Goal: Information Seeking & Learning: Learn about a topic

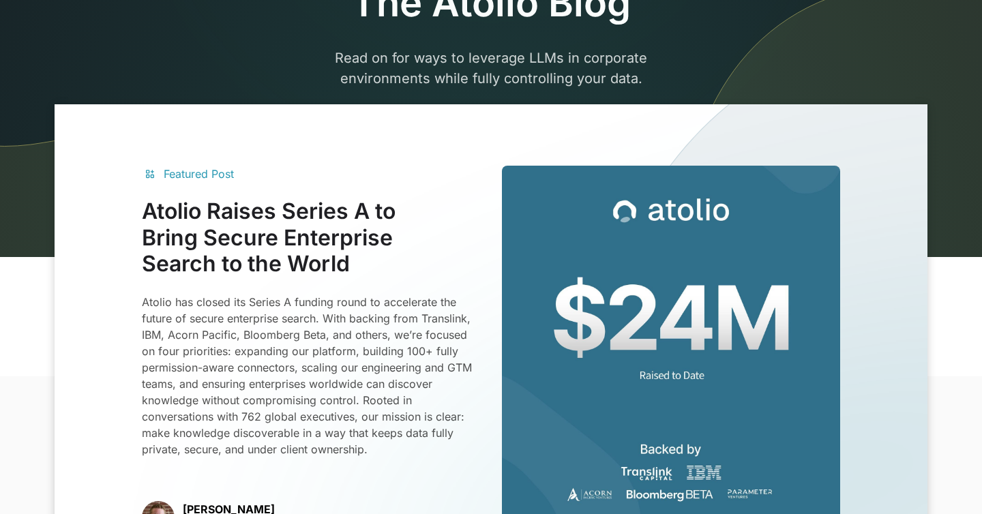
scroll to position [216, 0]
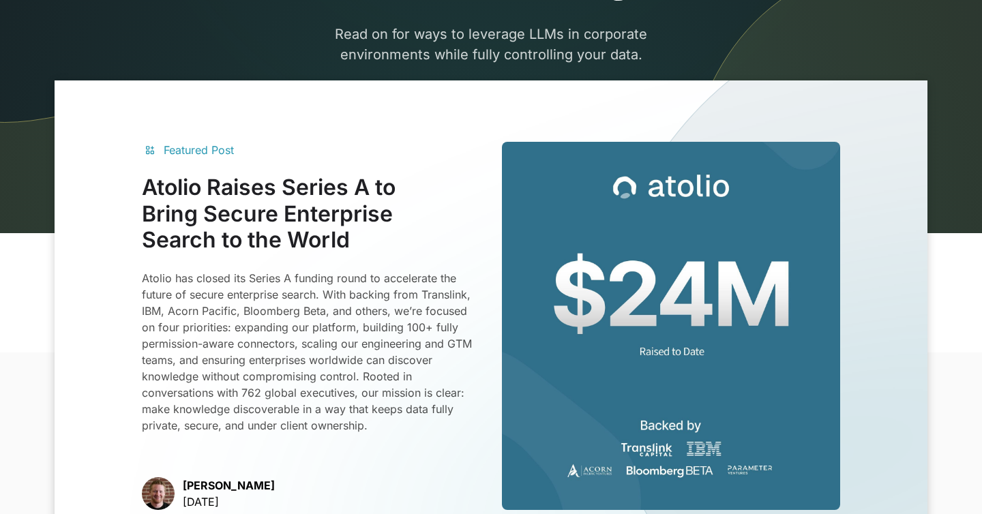
click at [550, 57] on p "Read on for ways to leverage LLMs in corporate environments while fully control…" at bounding box center [491, 75] width 524 height 102
copy p "controlling"
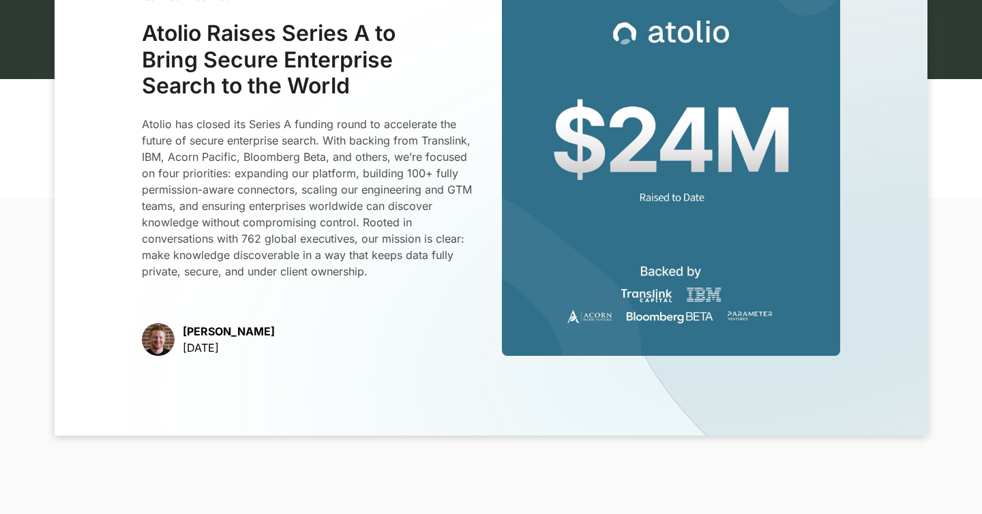
scroll to position [369, 0]
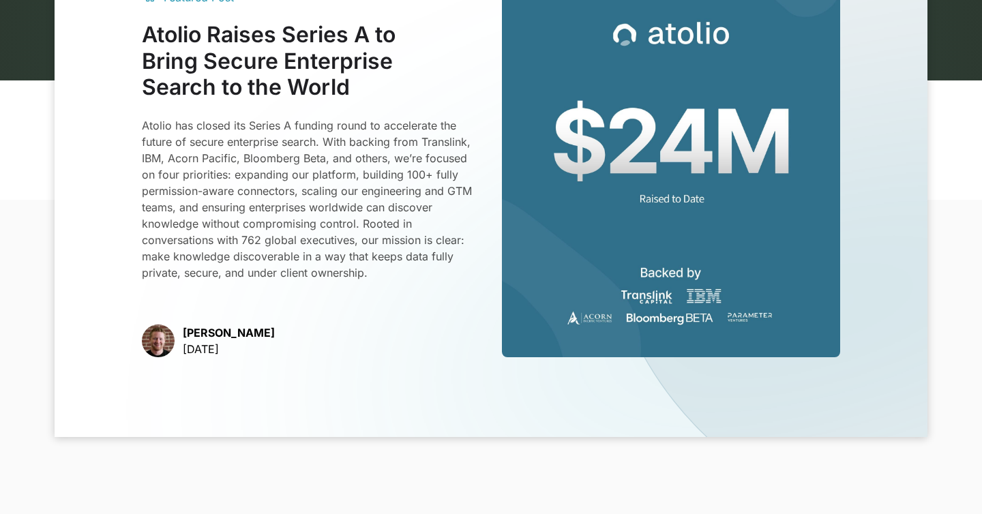
click at [239, 121] on p "Atolio has closed its Series A funding round to accelerate the future of secure…" at bounding box center [311, 199] width 338 height 164
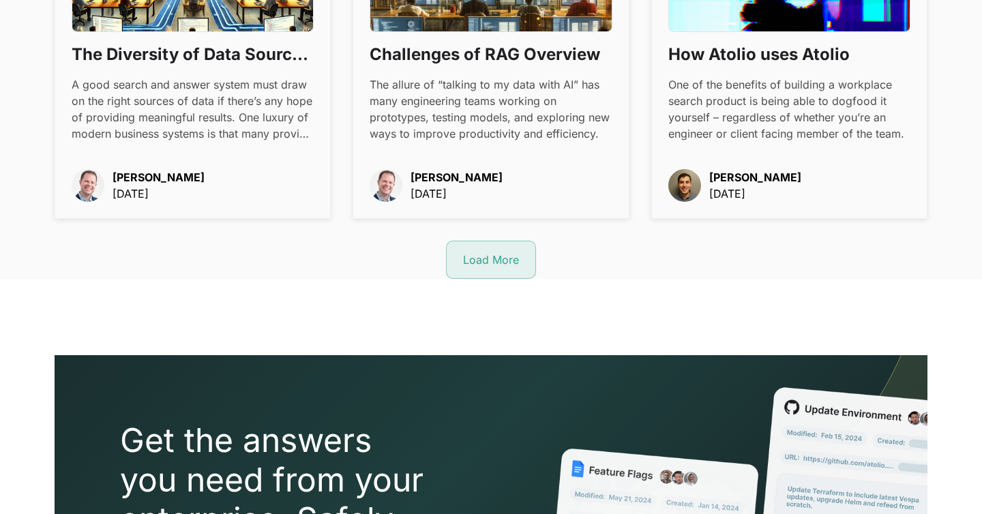
scroll to position [1837, 0]
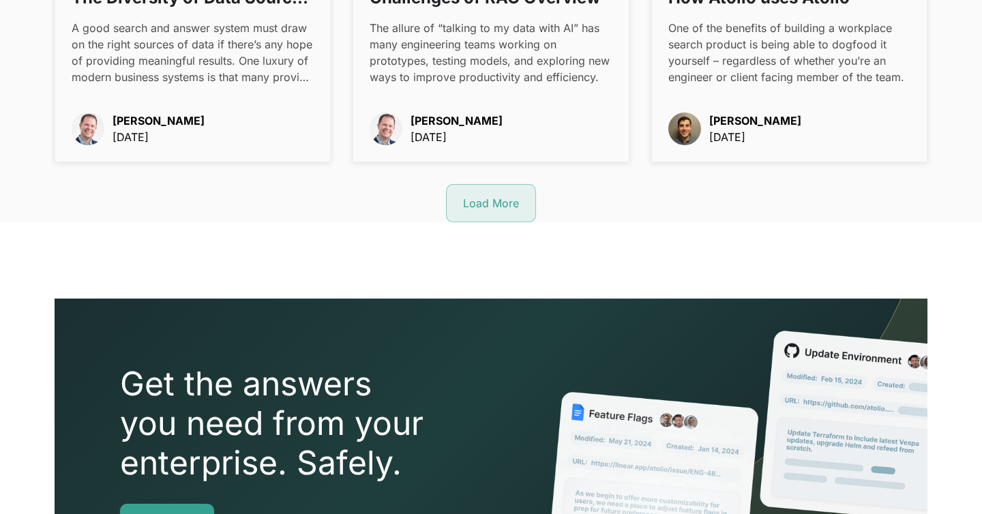
click at [486, 197] on div "Load More" at bounding box center [491, 203] width 56 height 16
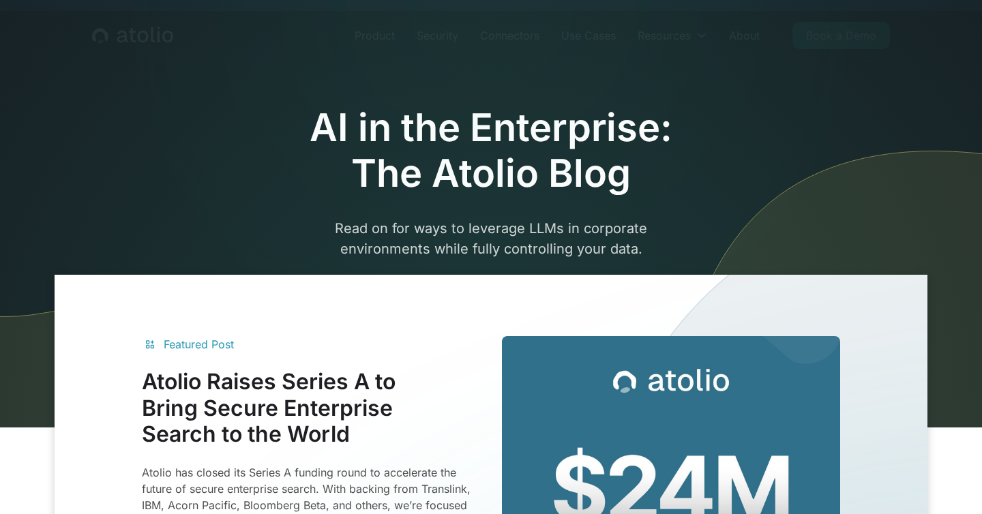
scroll to position [0, 0]
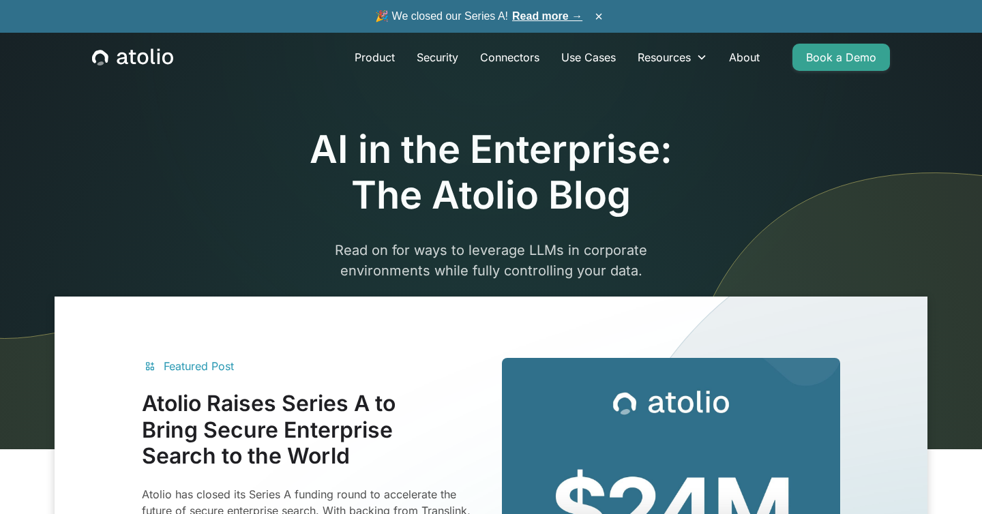
click at [141, 53] on icon "home" at bounding box center [142, 59] width 11 height 12
